Goal: Information Seeking & Learning: Learn about a topic

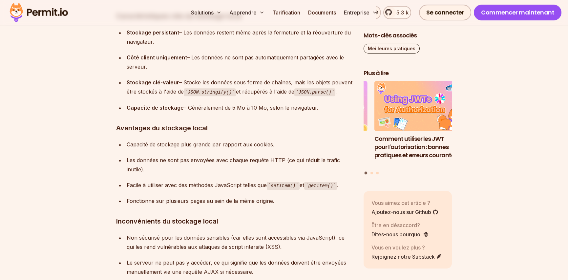
scroll to position [1164, 0]
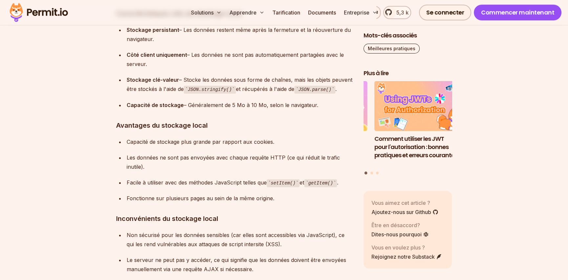
drag, startPoint x: 444, startPoint y: 162, endPoint x: 418, endPoint y: 168, distance: 26.4
click at [444, 162] on link "Comment utiliser les JWT pour l'autorisation : bonnes pratiques et erreurs cour…" at bounding box center [418, 124] width 89 height 86
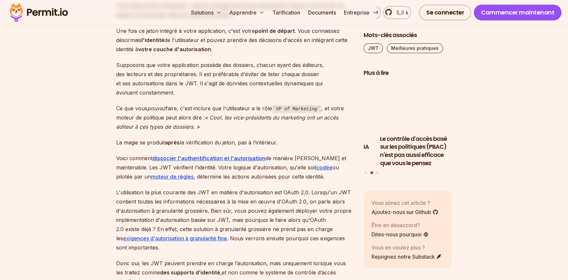
scroll to position [1137, 0]
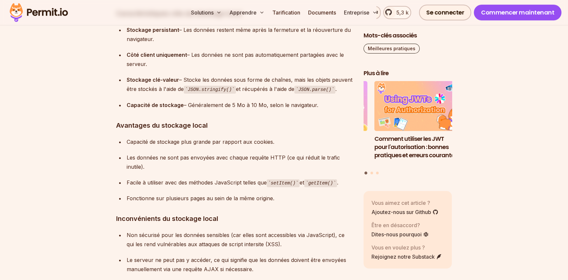
scroll to position [1247, 0]
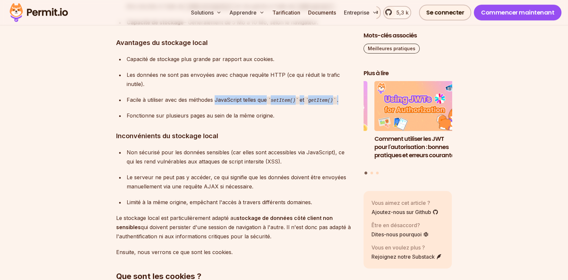
drag, startPoint x: 338, startPoint y: 96, endPoint x: 196, endPoint y: 101, distance: 142.4
click at [214, 101] on div "Facile à utiliser avec des méthodes JavaScript telles que setItem() et getItem(…" at bounding box center [240, 100] width 226 height 10
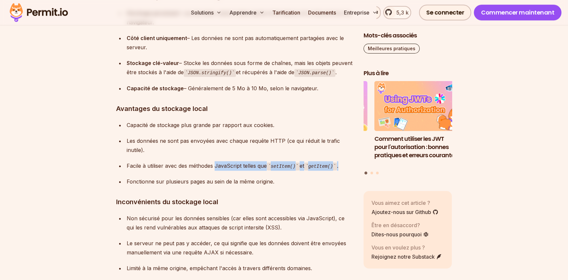
scroll to position [1137, 0]
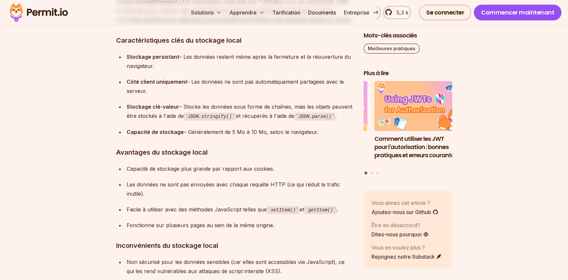
click at [278, 95] on ul "Stockage persistant – Les données restent même après la fermeture et la réouver…" at bounding box center [234, 94] width 237 height 84
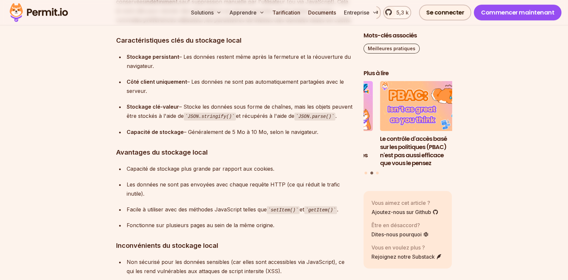
drag, startPoint x: 232, startPoint y: 114, endPoint x: 187, endPoint y: 114, distance: 44.9
click at [184, 114] on div "Stockage clé-valeur – Stocke les données sous forme de chaînes, mais les objets…" at bounding box center [240, 111] width 226 height 19
copy code "JSON.stringify()"
click at [293, 148] on h3 "Avantages du stockage local" at bounding box center [234, 152] width 237 height 10
